Goal: Submit feedback/report problem

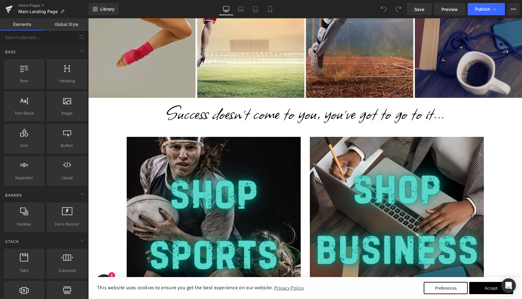
scroll to position [218, 0]
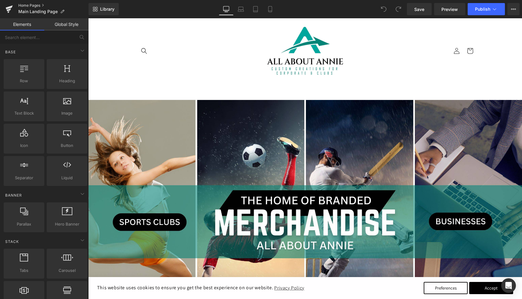
click at [38, 5] on link "Home Pages" at bounding box center [53, 5] width 70 height 5
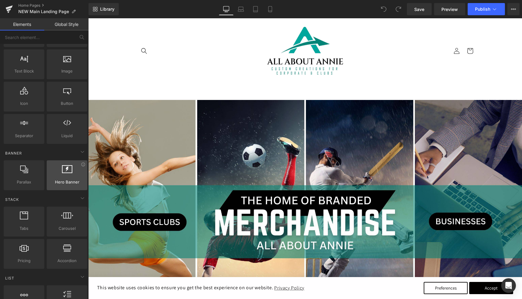
scroll to position [43, 0]
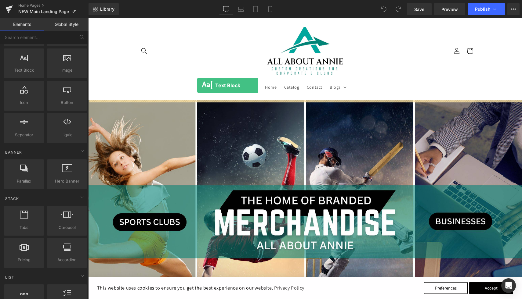
drag, startPoint x: 120, startPoint y: 89, endPoint x: 197, endPoint y: 85, distance: 77.0
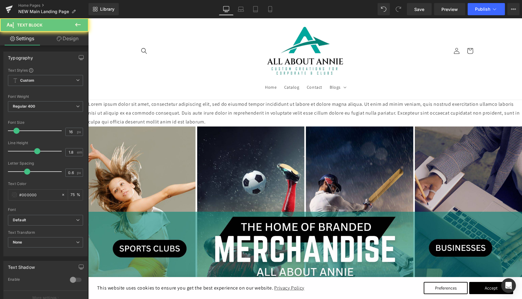
click at [203, 107] on p "Lorem ipsum dolor sit amet, consectetur adipiscing elit, sed do eiusmod tempor …" at bounding box center [305, 113] width 434 height 26
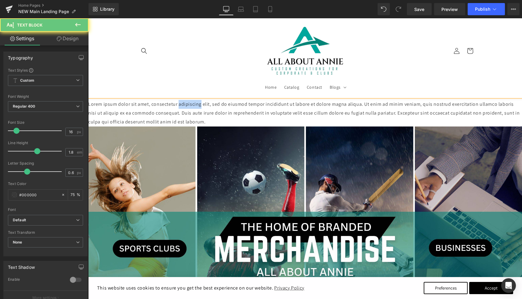
click at [203, 107] on p "Lorem ipsum dolor sit amet, consectetur adipiscing elit, sed do eiusmod tempor …" at bounding box center [305, 113] width 434 height 26
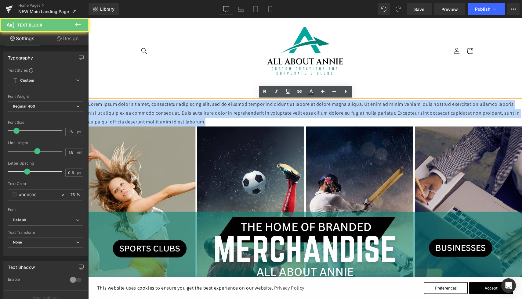
click at [203, 107] on p "Lorem ipsum dolor sit amet, consectetur adipiscing elit, sed do eiusmod tempor …" at bounding box center [305, 113] width 434 height 26
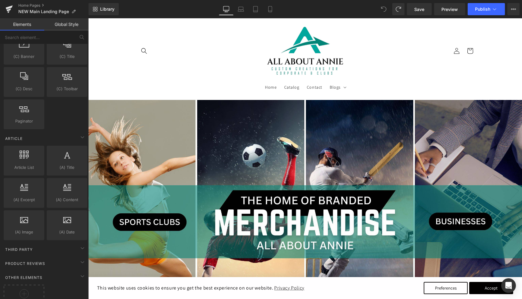
scroll to position [1068, 0]
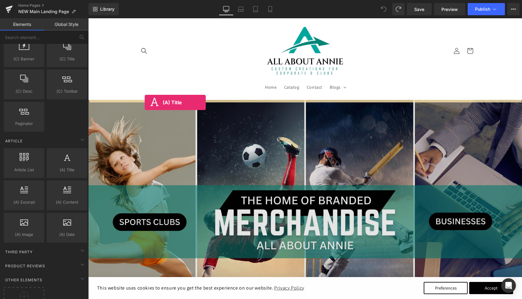
drag, startPoint x: 153, startPoint y: 190, endPoint x: 145, endPoint y: 103, distance: 87.7
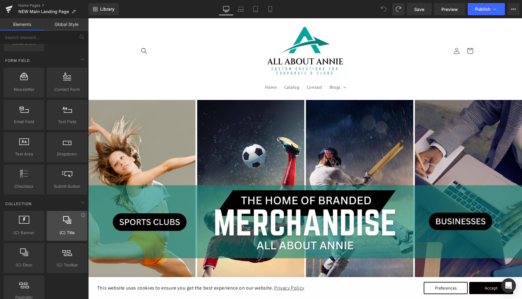
scroll to position [891, 0]
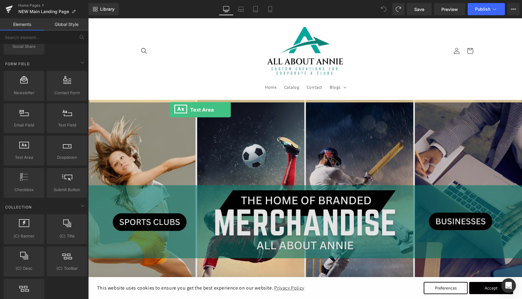
drag, startPoint x: 122, startPoint y: 167, endPoint x: 171, endPoint y: 107, distance: 76.8
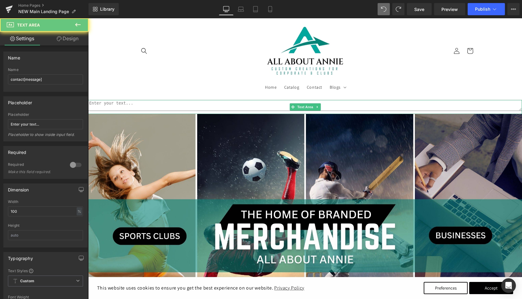
click at [160, 105] on textarea at bounding box center [305, 105] width 434 height 11
type textarea "C"
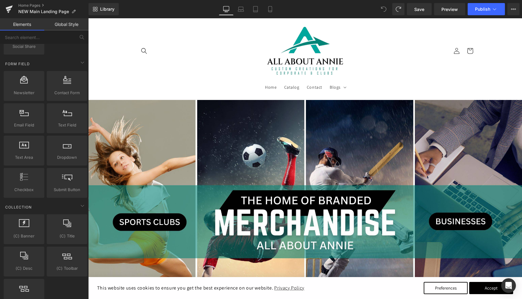
click at [384, 4] on span at bounding box center [383, 9] width 12 height 12
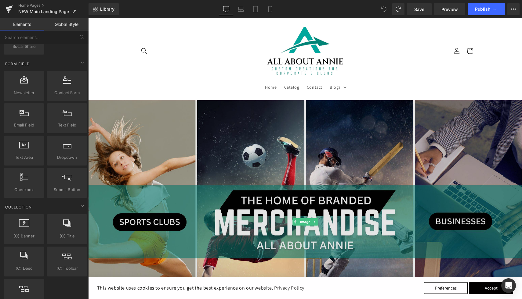
scroll to position [2, 0]
